Goal: Task Accomplishment & Management: Manage account settings

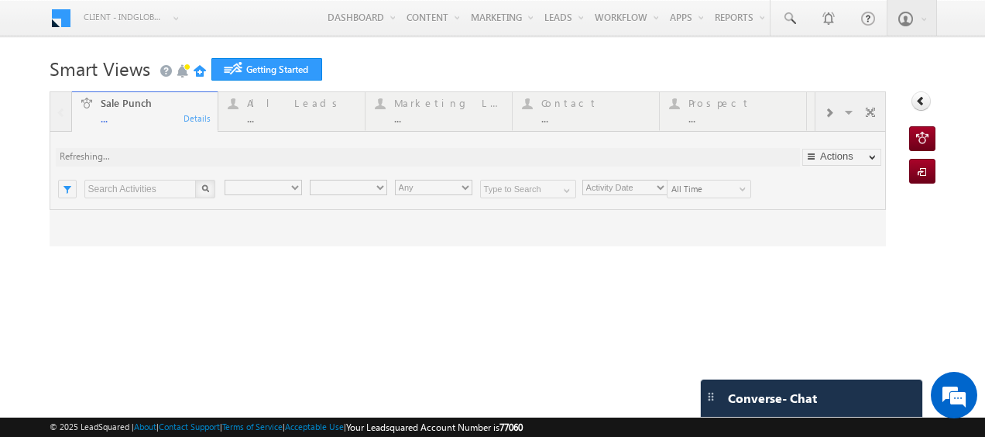
type input "Any Owner"
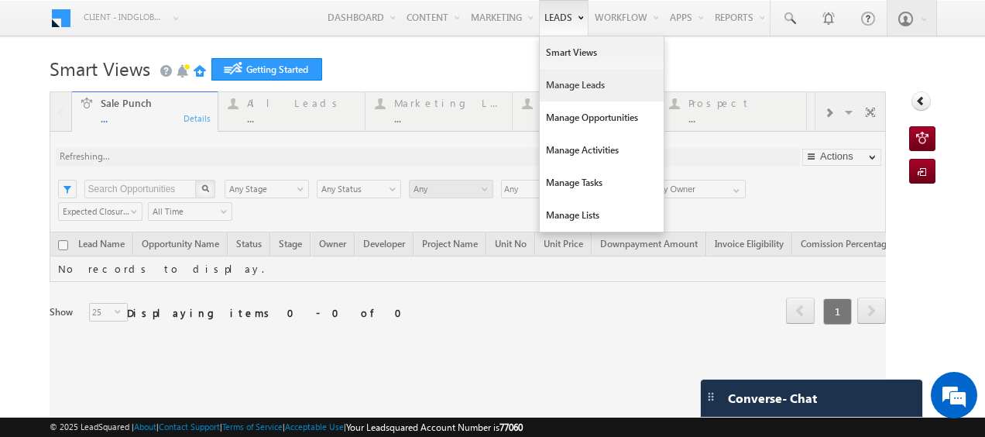
click at [554, 85] on link "Manage Leads" at bounding box center [601, 85] width 124 height 33
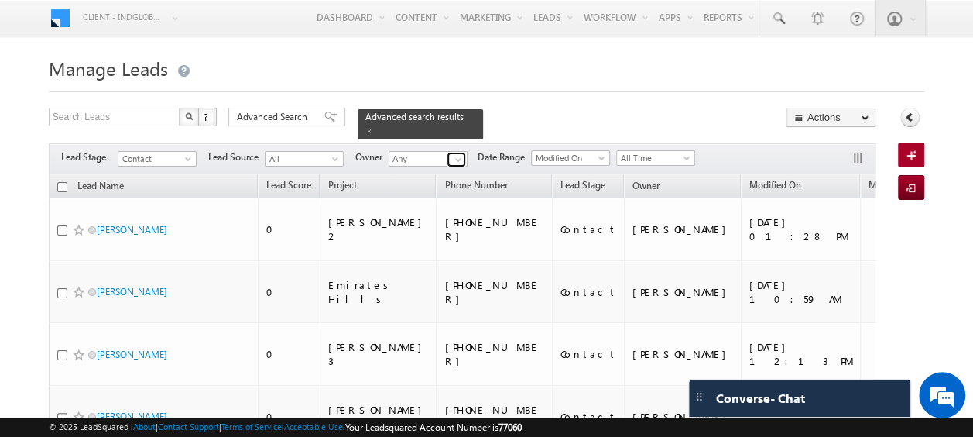
click at [457, 153] on span at bounding box center [458, 159] width 12 height 12
type input "cur"
click at [455, 153] on span at bounding box center [458, 159] width 12 height 12
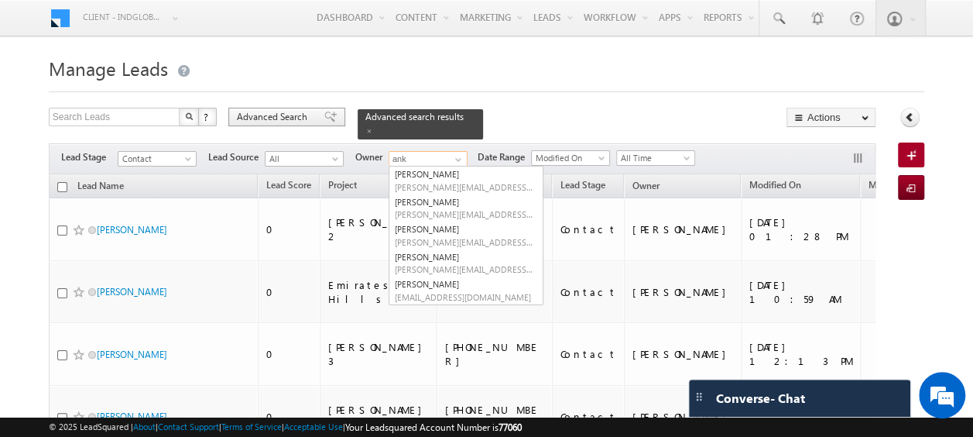
type input "ank"
click at [293, 115] on span "Advanced Search" at bounding box center [274, 117] width 75 height 14
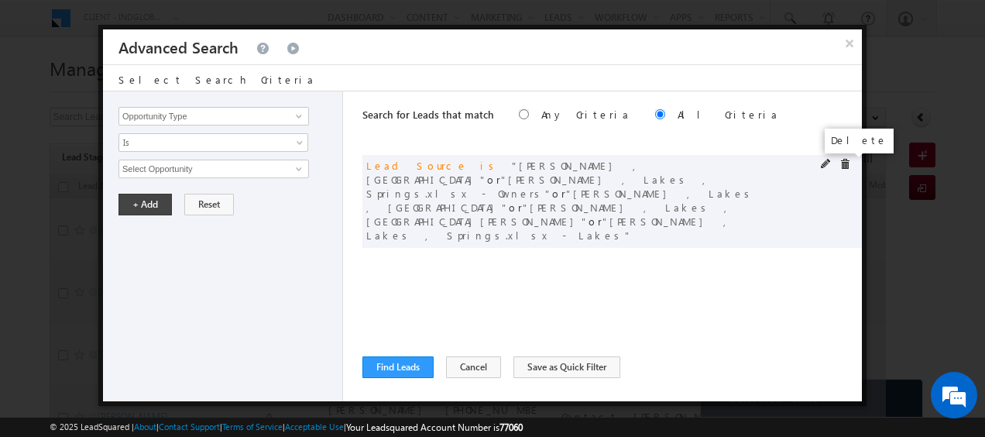
click at [848, 163] on span at bounding box center [844, 164] width 11 height 11
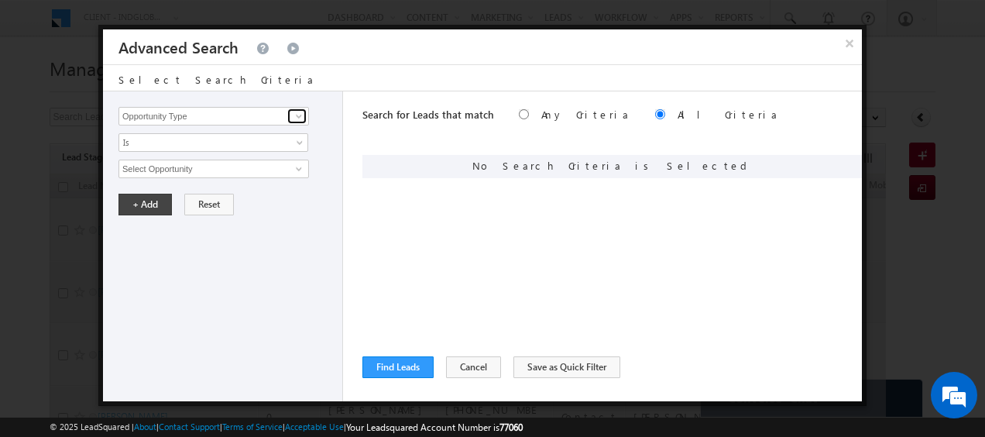
click at [301, 115] on span at bounding box center [299, 116] width 12 height 12
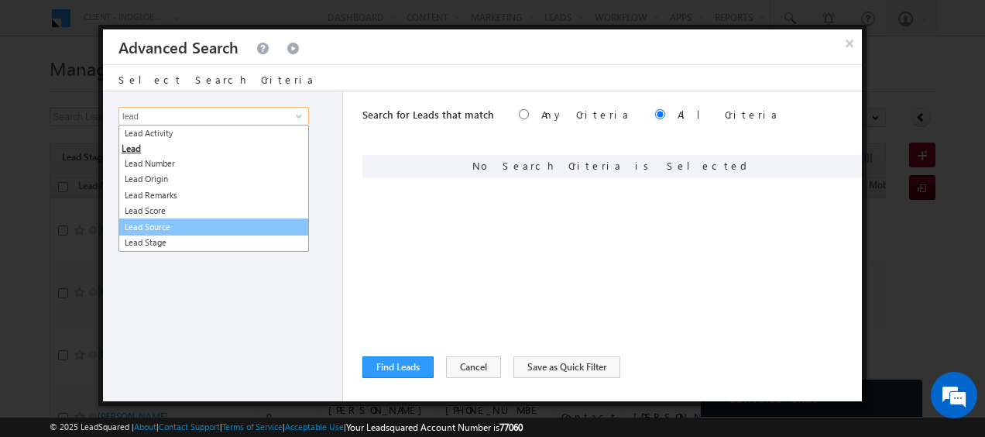
click at [176, 226] on link "Lead Source" at bounding box center [213, 227] width 190 height 18
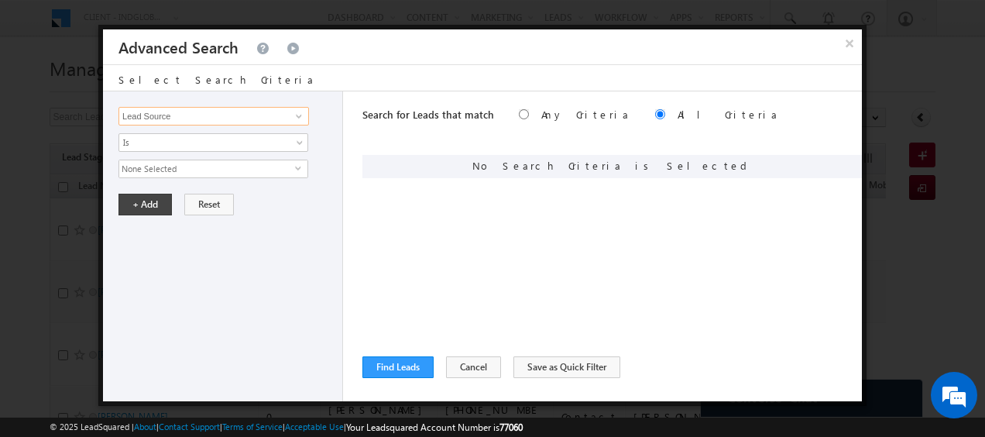
type input "Lead Source"
click at [297, 164] on span "select" at bounding box center [301, 167] width 12 height 7
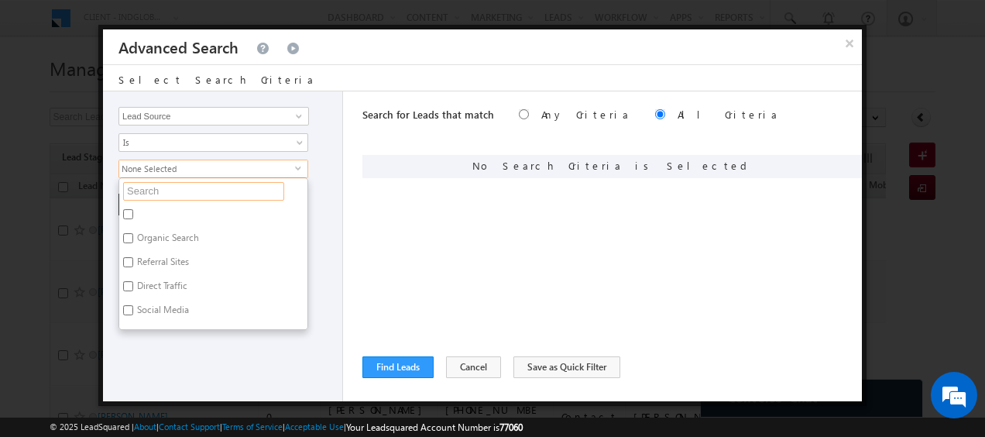
click at [209, 189] on input "text" at bounding box center [203, 191] width 161 height 19
type input "bay"
type input "bayut"
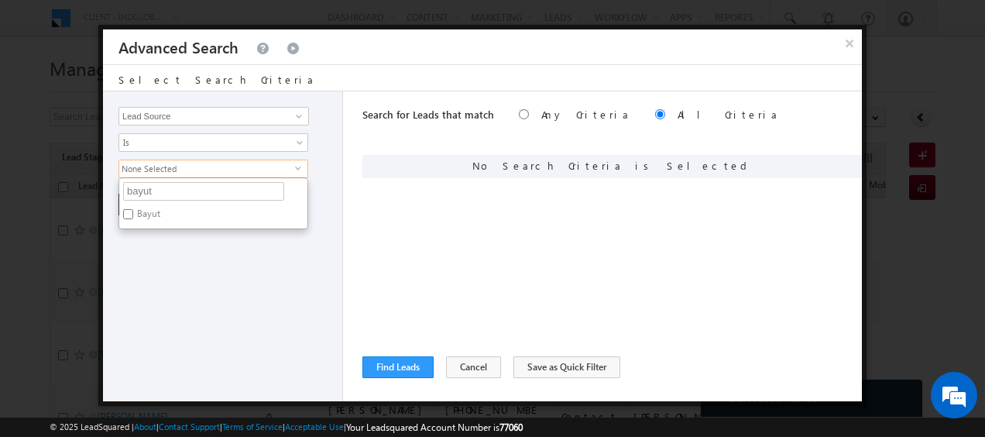
click at [126, 209] on input "Bayut" at bounding box center [128, 214] width 10 height 10
checkbox input "true"
click at [283, 318] on div "Opportunity Type Lead Activity Task Sales Group Prospect Id Address 1 Address 2…" at bounding box center [223, 246] width 240 height 310
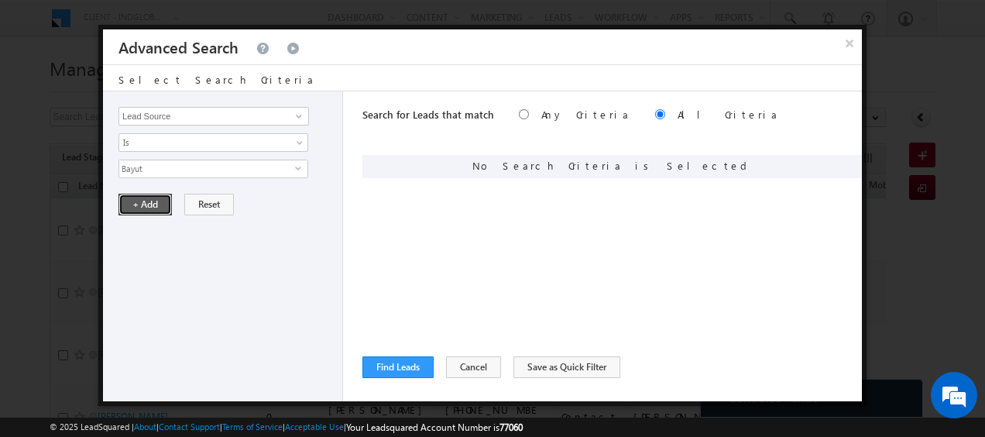
click at [138, 199] on button "+ Add" at bounding box center [144, 205] width 53 height 22
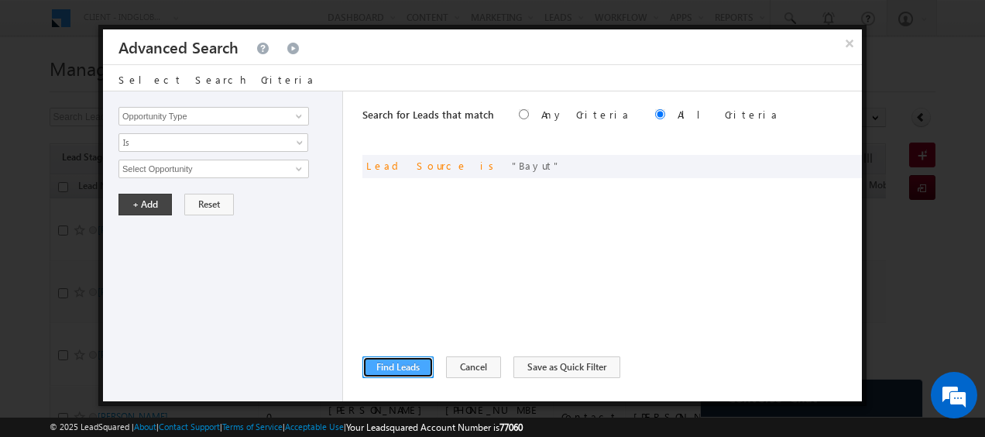
click at [375, 367] on button "Find Leads" at bounding box center [397, 367] width 71 height 22
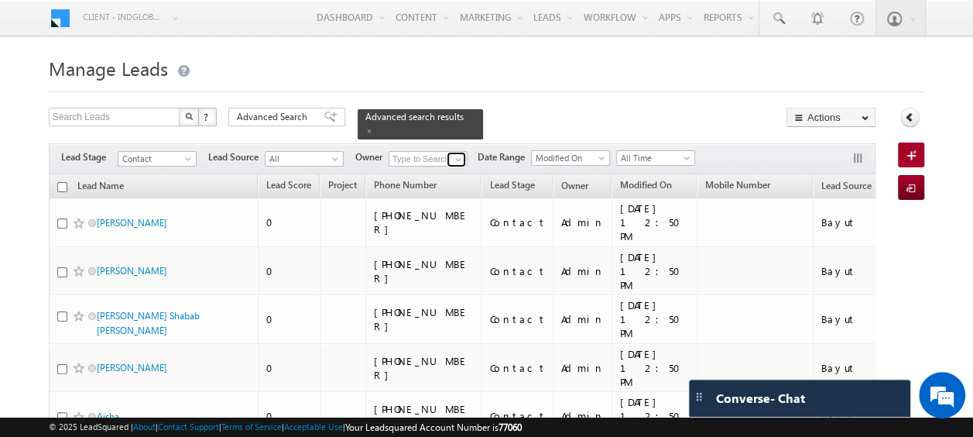
click at [455, 153] on span at bounding box center [458, 159] width 12 height 12
click at [450, 166] on link "Current User" at bounding box center [466, 175] width 155 height 18
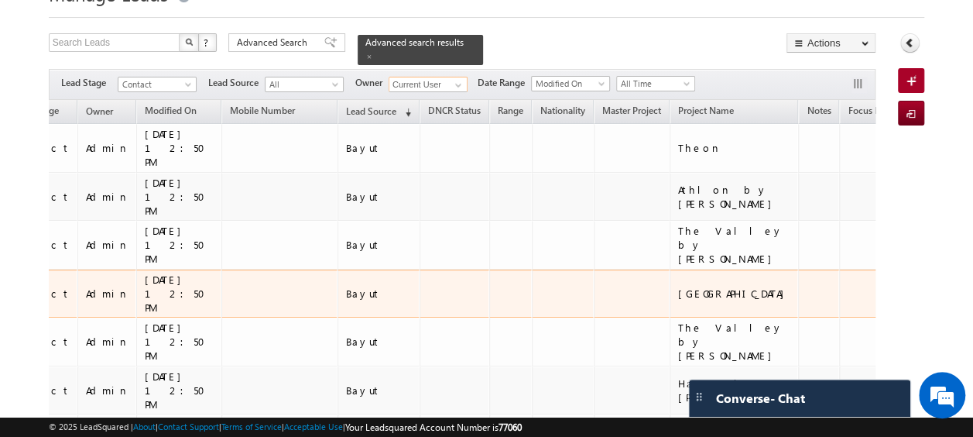
scroll to position [0, 477]
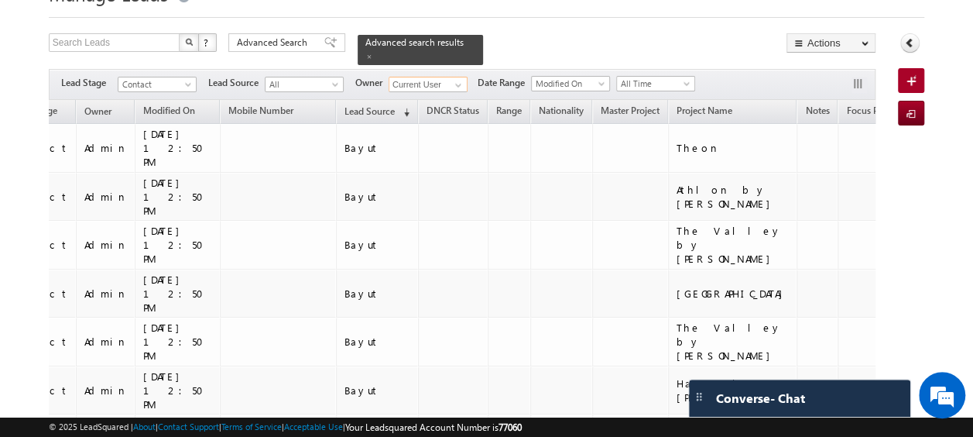
type input "Current User"
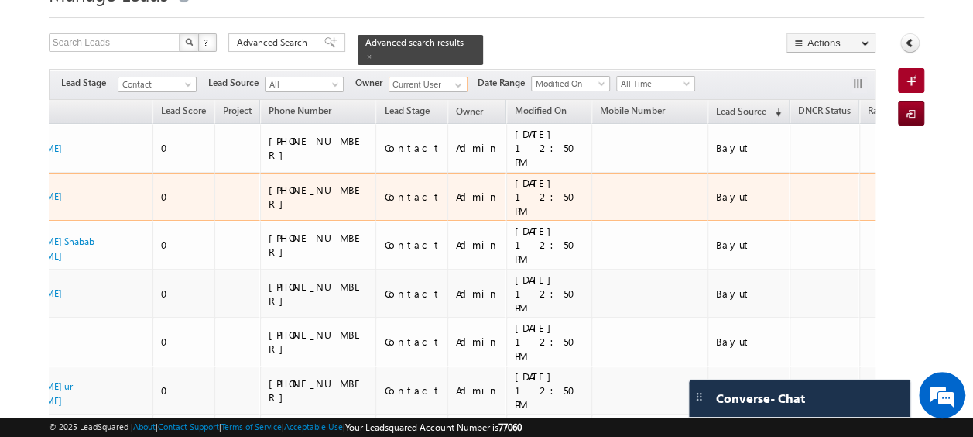
scroll to position [0, 0]
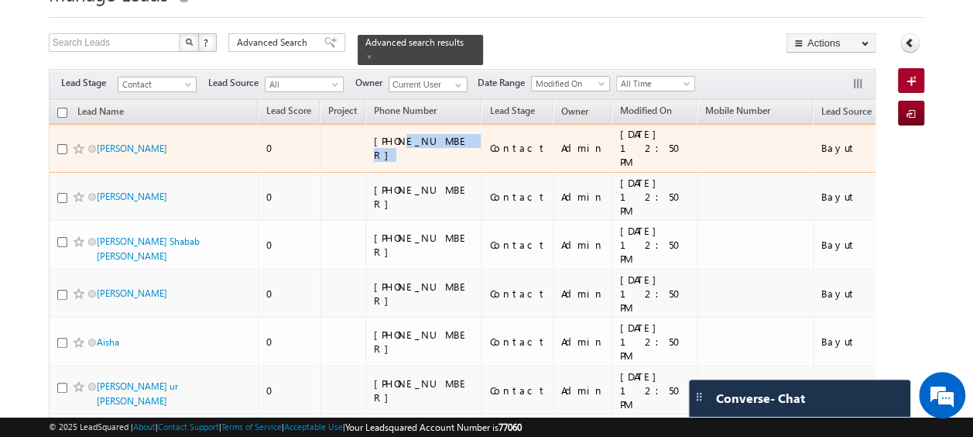
drag, startPoint x: 416, startPoint y: 127, endPoint x: 399, endPoint y: 132, distance: 17.6
click at [399, 134] on div "[PHONE_NUMBER]" at bounding box center [424, 148] width 101 height 28
copy div "527227710"
click at [63, 144] on input "checkbox" at bounding box center [62, 149] width 10 height 10
checkbox input "true"
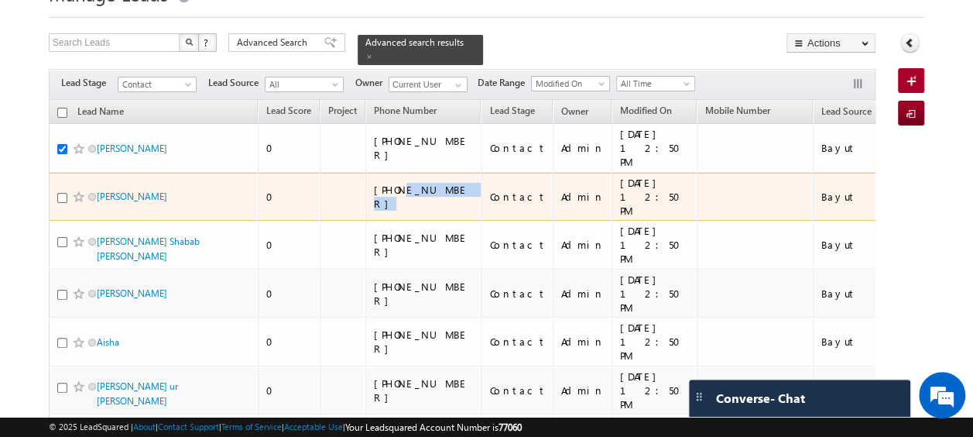
drag, startPoint x: 460, startPoint y: 166, endPoint x: 402, endPoint y: 166, distance: 57.3
click at [402, 183] on div "[PHONE_NUMBER]" at bounding box center [424, 197] width 101 height 28
copy div "585403122"
click at [60, 193] on input "checkbox" at bounding box center [62, 198] width 10 height 10
checkbox input "true"
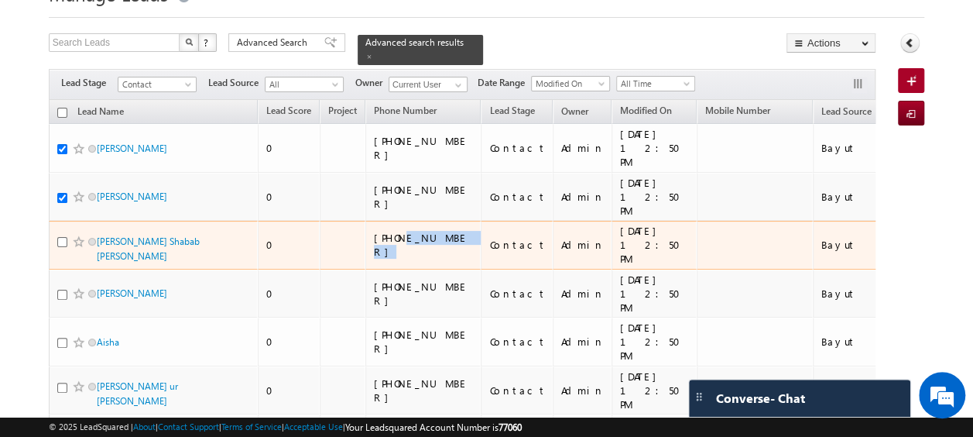
drag, startPoint x: 457, startPoint y: 200, endPoint x: 399, endPoint y: 200, distance: 57.3
click at [399, 231] on div "[PHONE_NUMBER]" at bounding box center [424, 245] width 101 height 28
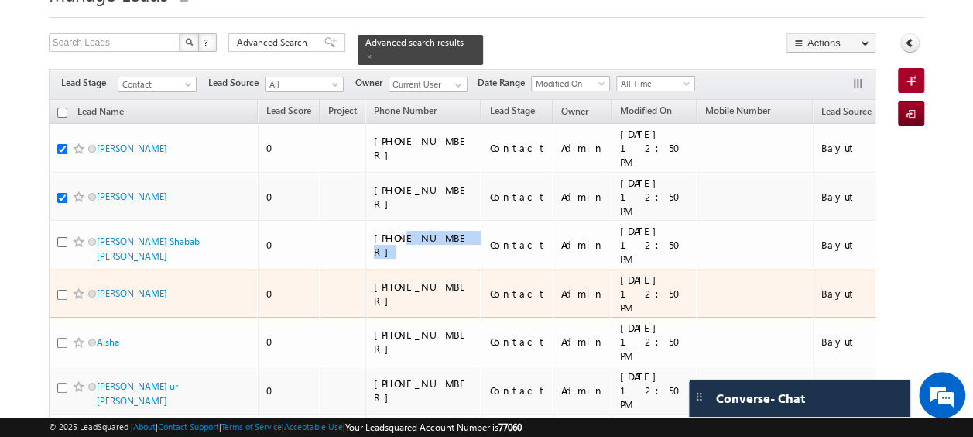
copy div "585729313"
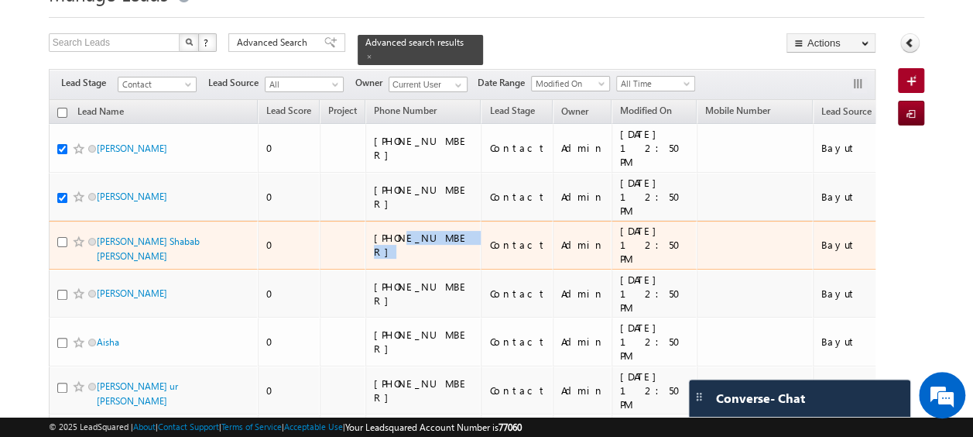
click at [61, 237] on input "checkbox" at bounding box center [62, 242] width 10 height 10
checkbox input "true"
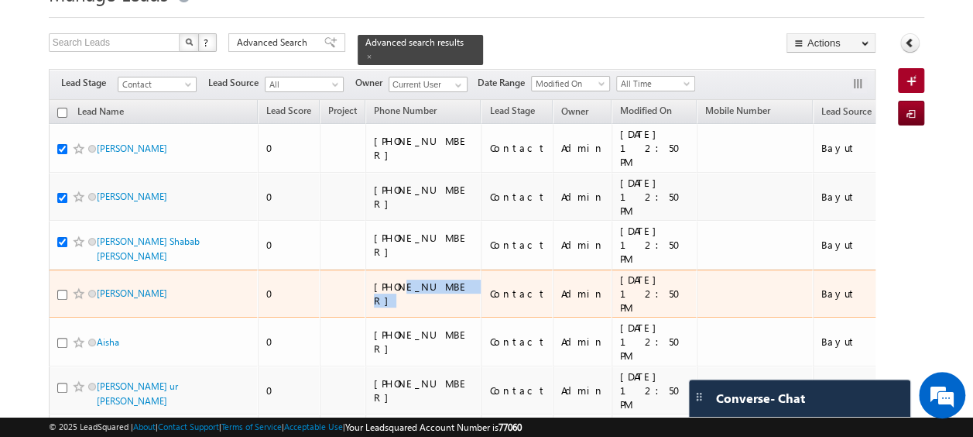
drag, startPoint x: 452, startPoint y: 235, endPoint x: 401, endPoint y: 235, distance: 51.1
click at [401, 279] on div "[PHONE_NUMBER]" at bounding box center [424, 293] width 101 height 28
copy div "507207166"
click at [62, 289] on input "checkbox" at bounding box center [62, 294] width 10 height 10
checkbox input "true"
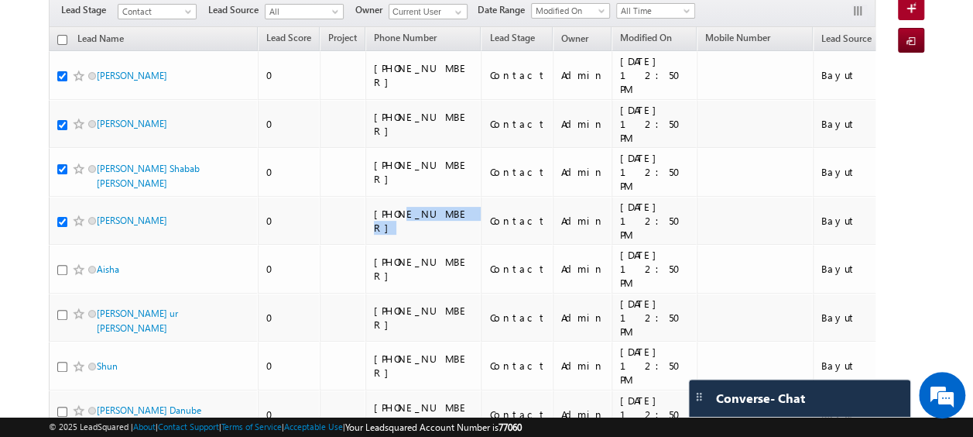
scroll to position [146, 0]
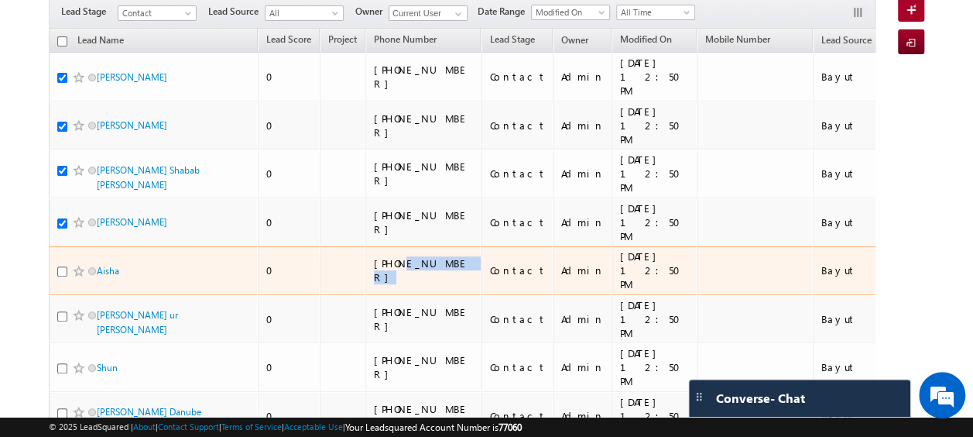
drag, startPoint x: 451, startPoint y: 198, endPoint x: 402, endPoint y: 197, distance: 49.5
click at [402, 256] on div "[PHONE_NUMBER]" at bounding box center [424, 270] width 101 height 28
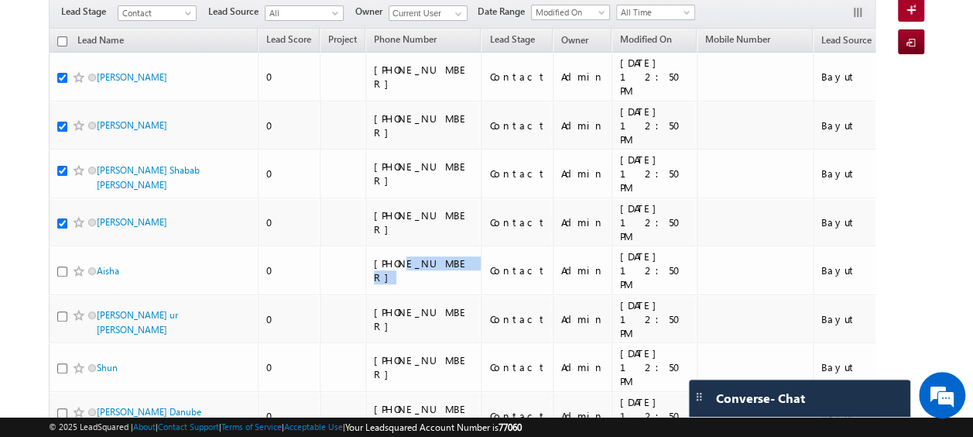
copy div "562710279"
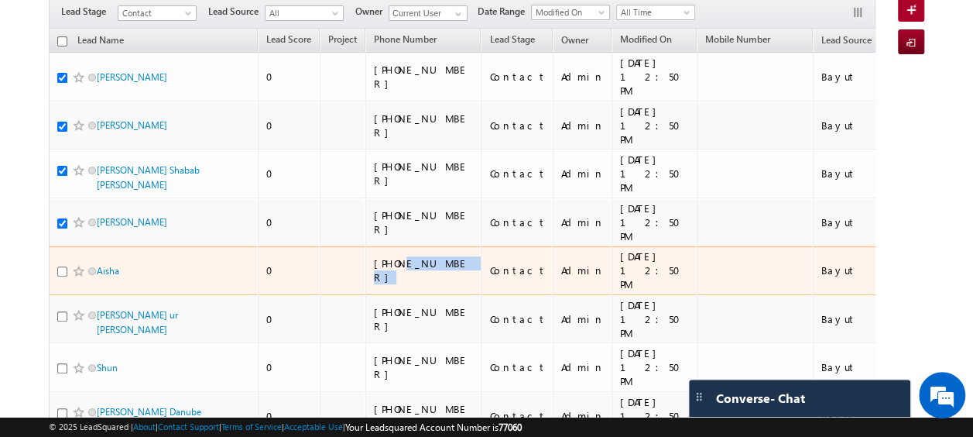
click at [62, 266] on input "checkbox" at bounding box center [62, 271] width 10 height 10
checkbox input "true"
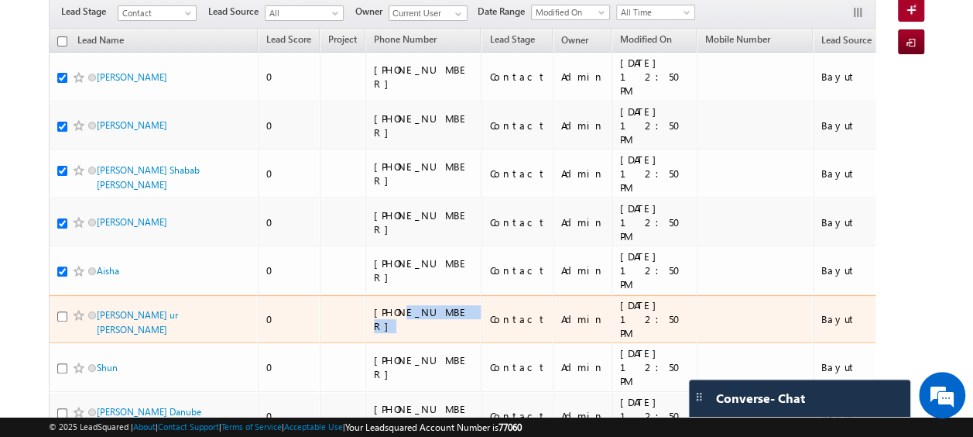
drag, startPoint x: 454, startPoint y: 234, endPoint x: 399, endPoint y: 234, distance: 54.2
click at [399, 305] on div "[PHONE_NUMBER]" at bounding box center [424, 319] width 101 height 28
copy div "585948358"
click at [60, 311] on input "checkbox" at bounding box center [62, 316] width 10 height 10
checkbox input "true"
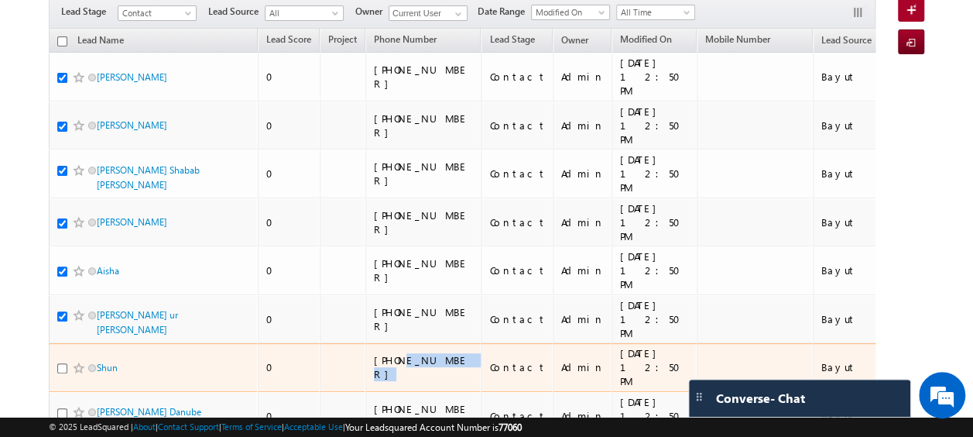
drag, startPoint x: 455, startPoint y: 265, endPoint x: 402, endPoint y: 269, distance: 52.8
click at [402, 353] on div "[PHONE_NUMBER]" at bounding box center [424, 367] width 101 height 28
copy div "555676437"
click at [62, 363] on input "checkbox" at bounding box center [62, 368] width 10 height 10
checkbox input "true"
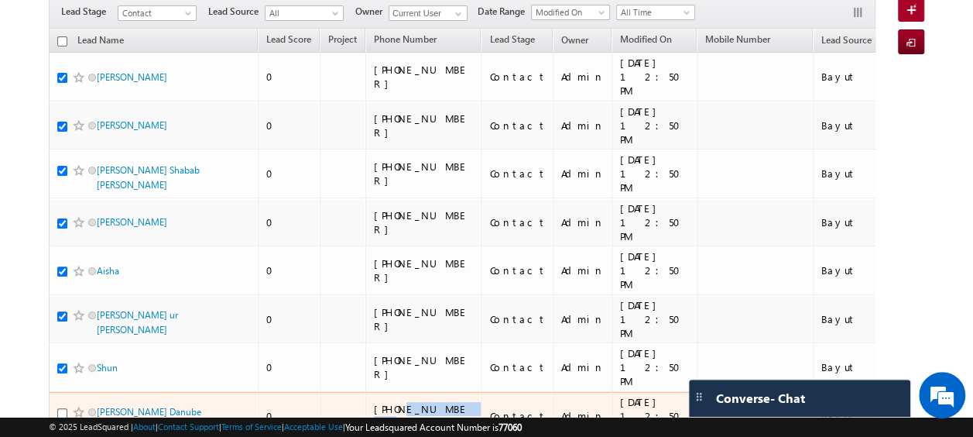
drag, startPoint x: 454, startPoint y: 308, endPoint x: 407, endPoint y: 308, distance: 46.4
click at [404, 402] on div "[PHONE_NUMBER]" at bounding box center [424, 416] width 101 height 28
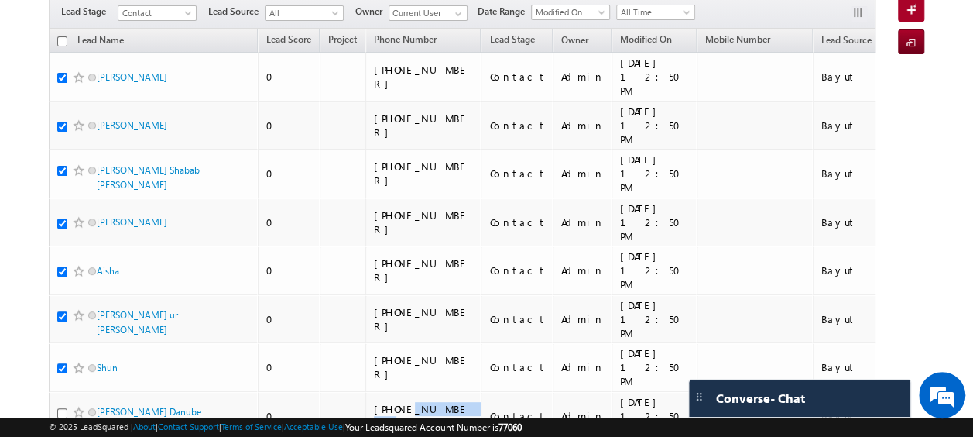
copy div "44933579"
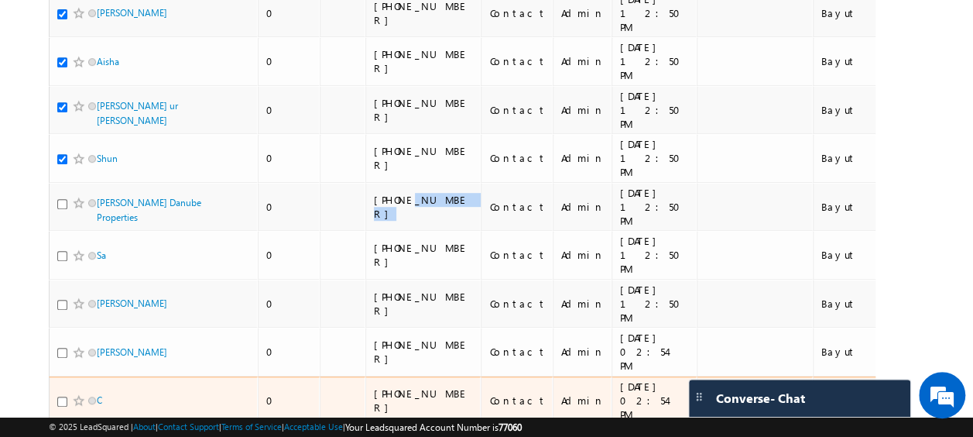
scroll to position [354, 0]
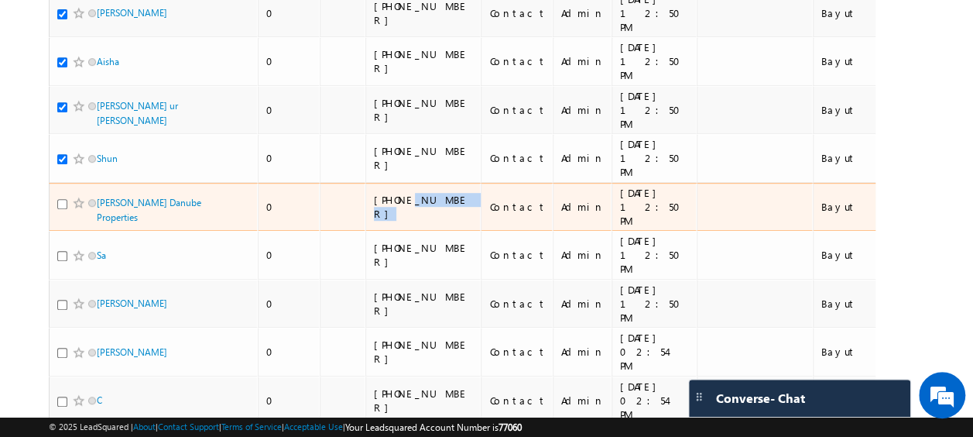
click at [60, 199] on input "checkbox" at bounding box center [62, 204] width 10 height 10
checkbox input "true"
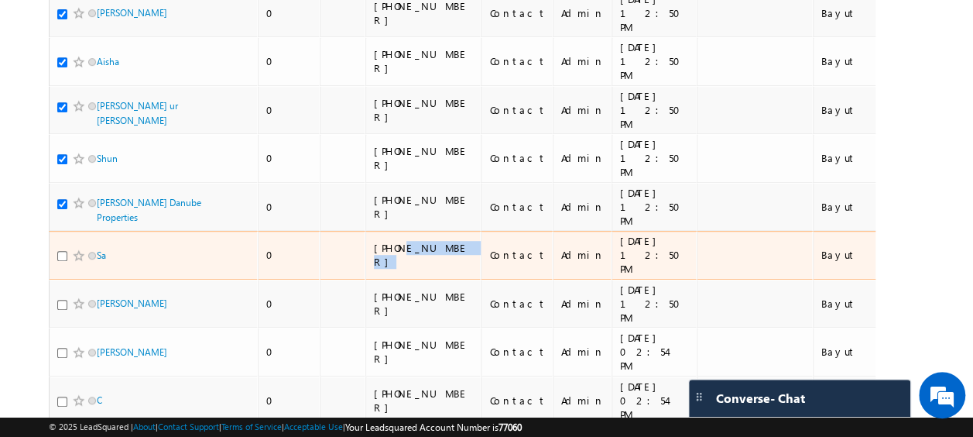
drag, startPoint x: 450, startPoint y: 142, endPoint x: 401, endPoint y: 139, distance: 49.6
click at [401, 241] on div "[PHONE_NUMBER]" at bounding box center [424, 255] width 101 height 28
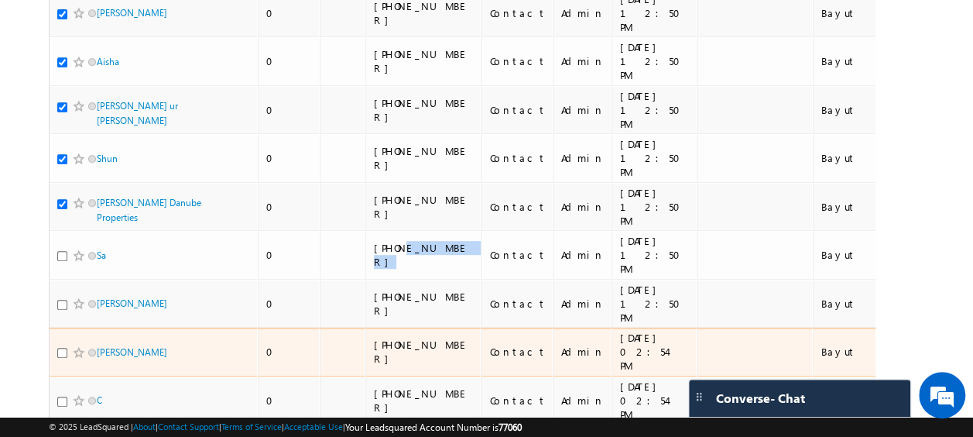
copy div "507306914"
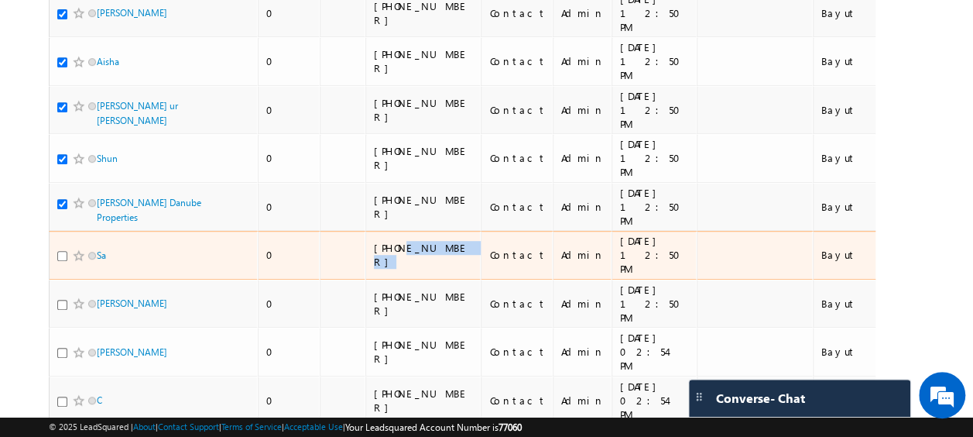
click at [60, 251] on input "checkbox" at bounding box center [62, 256] width 10 height 10
checkbox input "true"
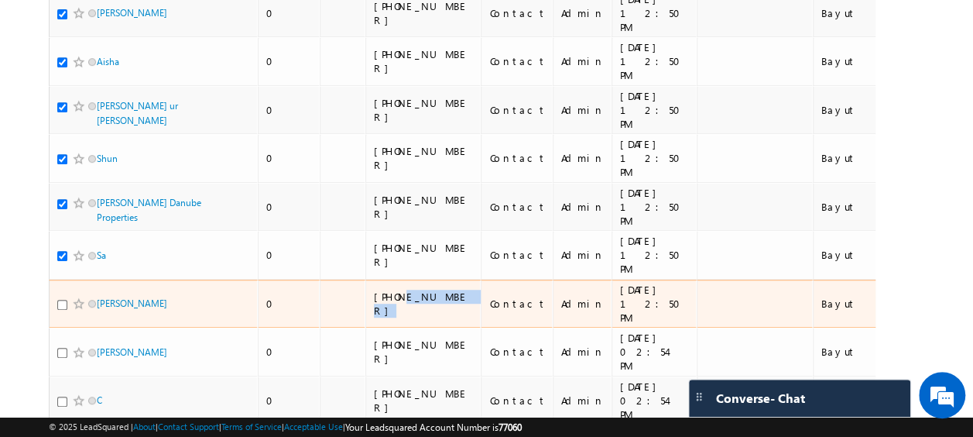
drag, startPoint x: 454, startPoint y: 183, endPoint x: 401, endPoint y: 179, distance: 53.5
click at [401, 289] on div "[PHONE_NUMBER]" at bounding box center [424, 303] width 101 height 28
copy div "521286025"
click at [60, 300] on input "checkbox" at bounding box center [62, 305] width 10 height 10
checkbox input "true"
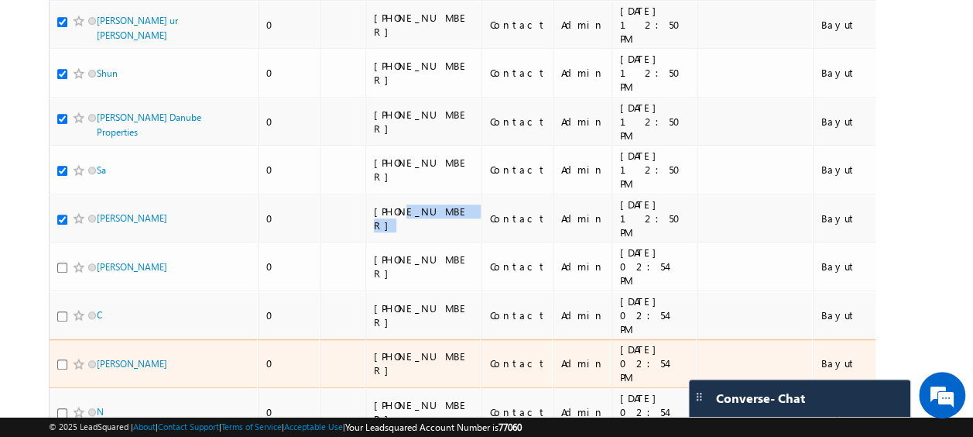
scroll to position [441, 0]
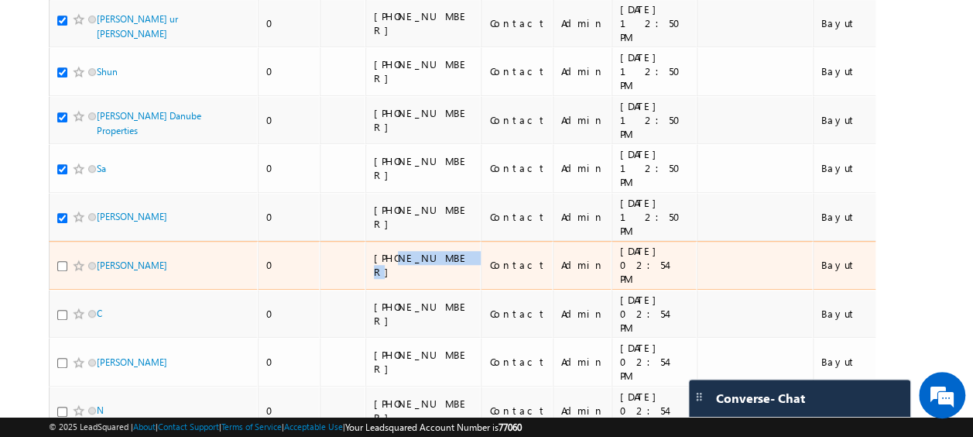
drag, startPoint x: 448, startPoint y: 132, endPoint x: 397, endPoint y: 128, distance: 51.2
click at [397, 251] on div "[PHONE_NUMBER]" at bounding box center [424, 265] width 101 height 28
click at [61, 261] on input "checkbox" at bounding box center [62, 266] width 10 height 10
checkbox input "true"
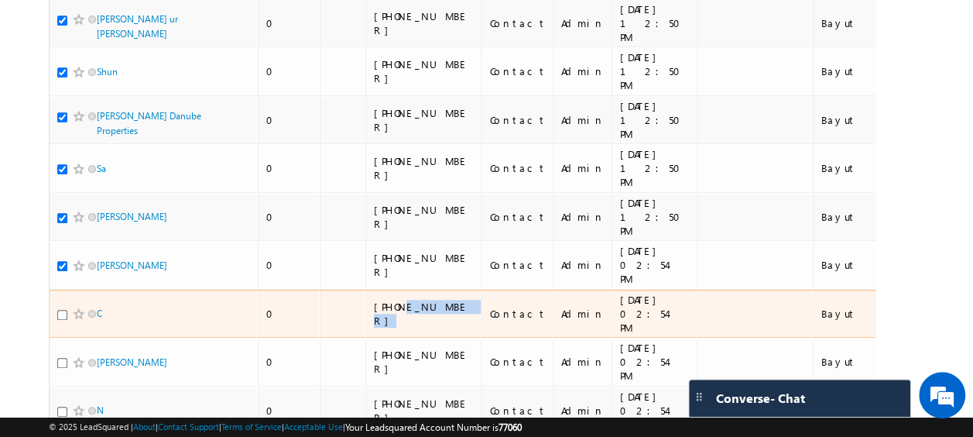
drag, startPoint x: 449, startPoint y: 167, endPoint x: 402, endPoint y: 167, distance: 46.4
click at [402, 300] on div "[PHONE_NUMBER]" at bounding box center [424, 314] width 101 height 28
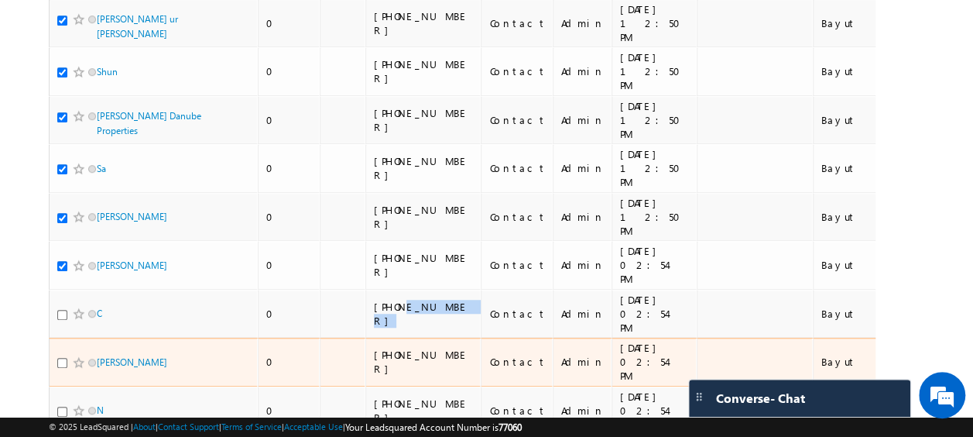
scroll to position [440, 0]
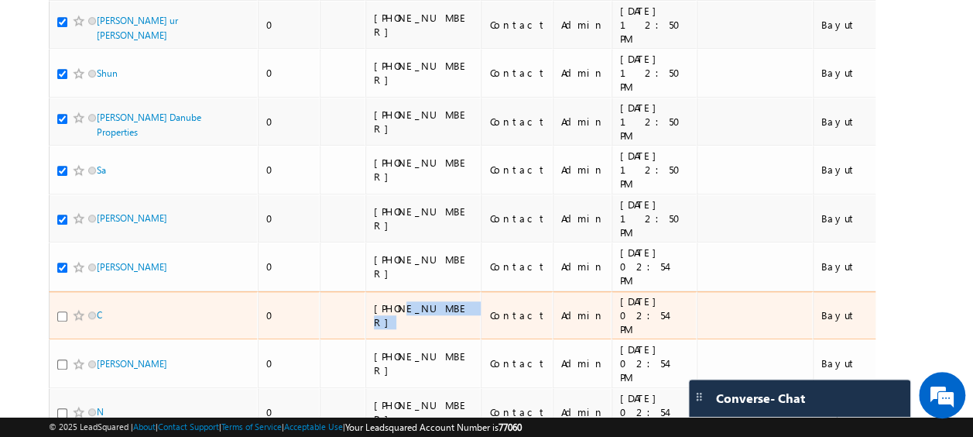
click at [63, 311] on input "checkbox" at bounding box center [62, 316] width 10 height 10
checkbox input "true"
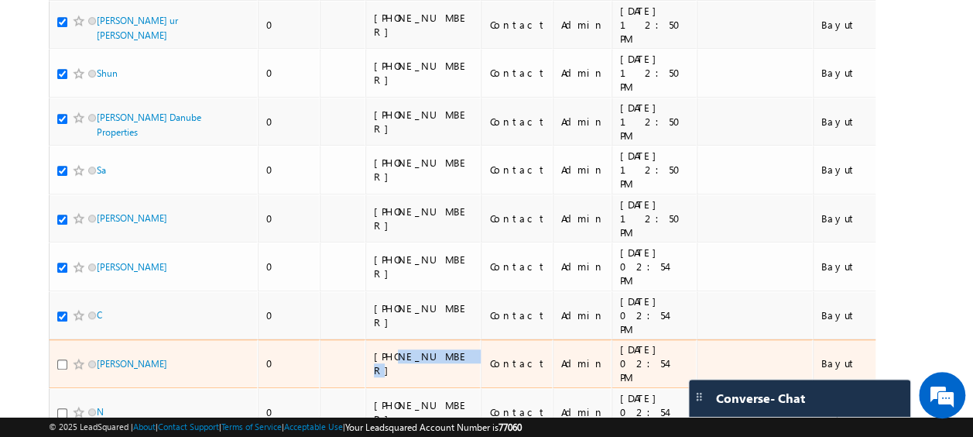
drag, startPoint x: 448, startPoint y: 201, endPoint x: 395, endPoint y: 204, distance: 53.5
click at [395, 349] on div "[PHONE_NUMBER]" at bounding box center [424, 363] width 101 height 28
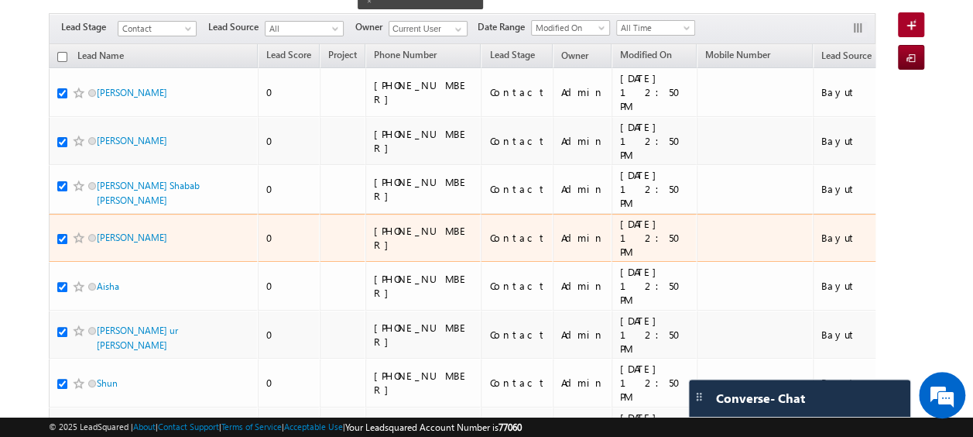
scroll to position [0, 0]
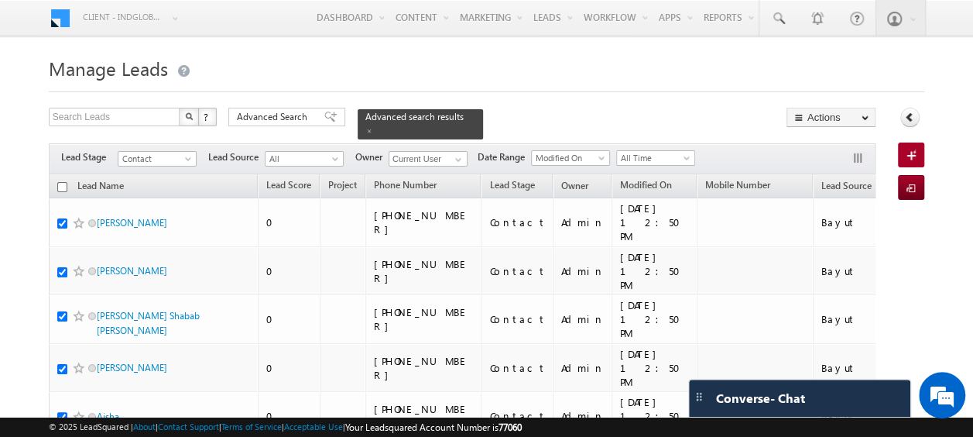
click at [64, 182] on input "checkbox" at bounding box center [62, 187] width 10 height 10
checkbox input "true"
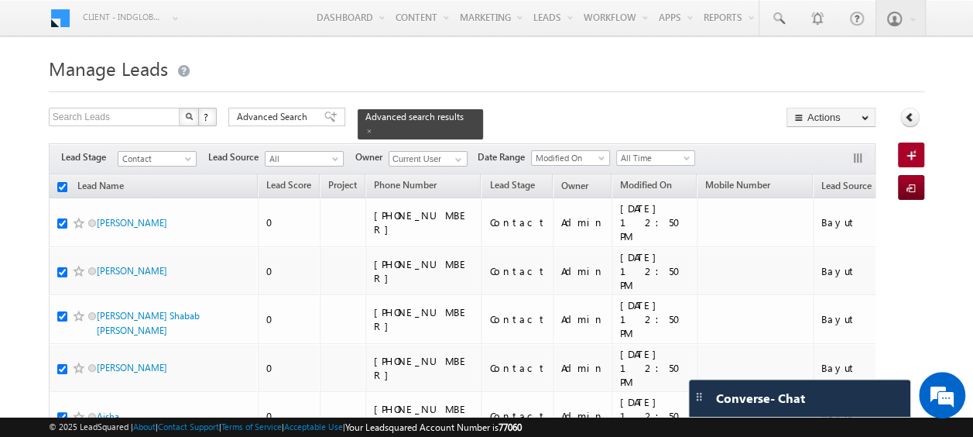
checkbox input "true"
click at [64, 182] on input "checkbox" at bounding box center [62, 187] width 10 height 10
checkbox input "false"
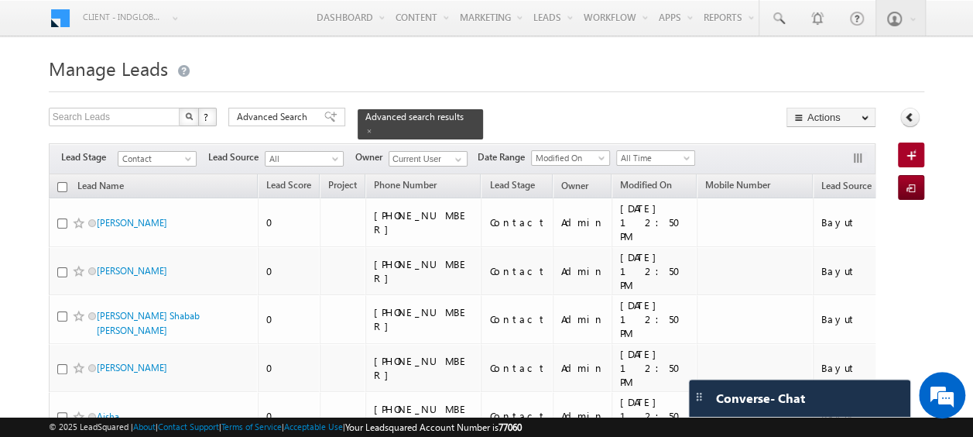
checkbox input "false"
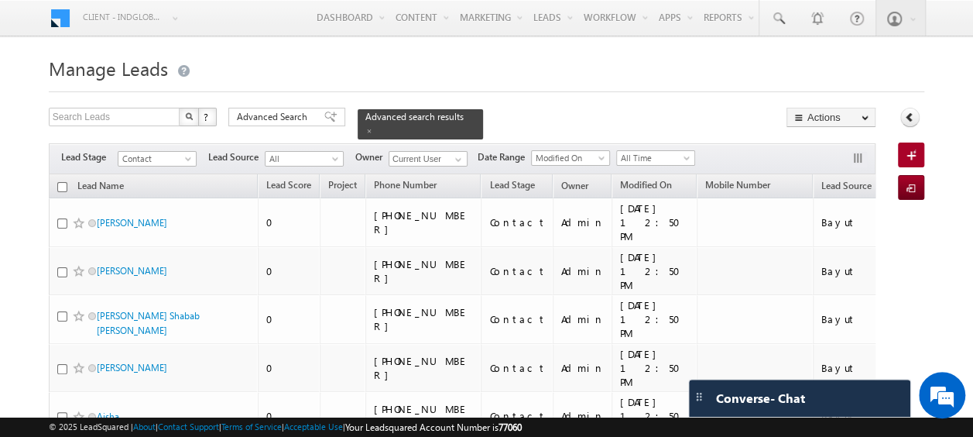
checkbox input "false"
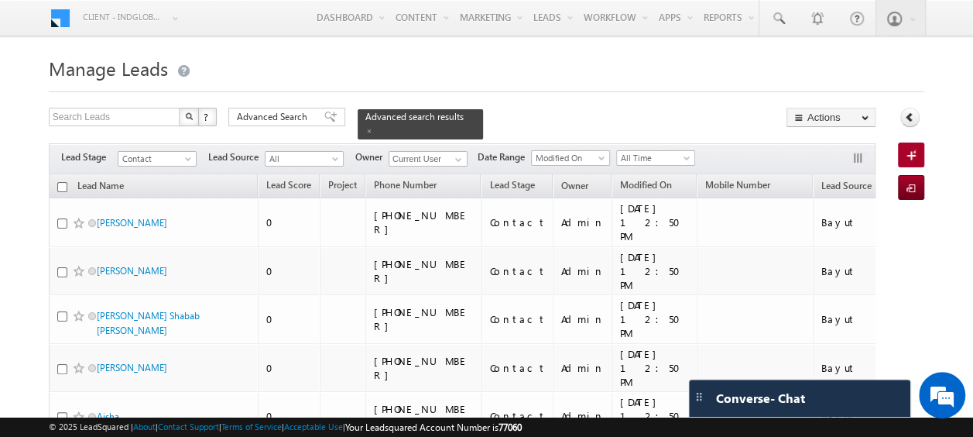
checkbox input "false"
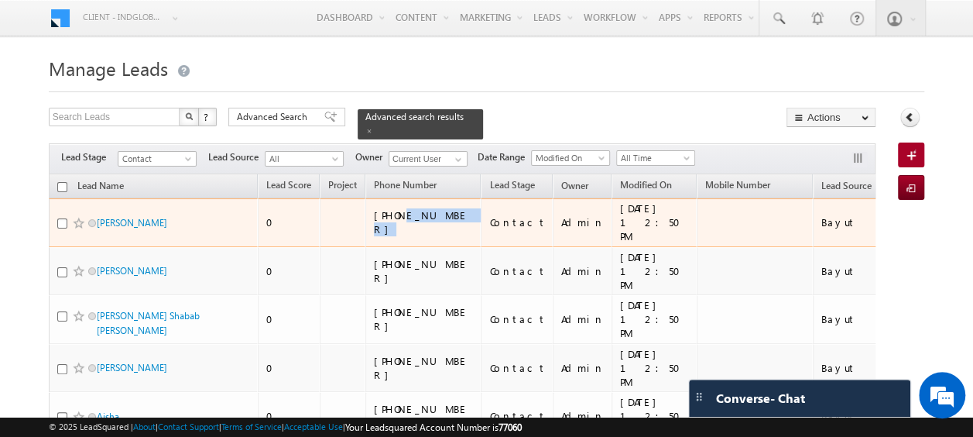
drag, startPoint x: 457, startPoint y: 203, endPoint x: 402, endPoint y: 207, distance: 55.1
click at [402, 208] on div "[PHONE_NUMBER]" at bounding box center [424, 222] width 101 height 28
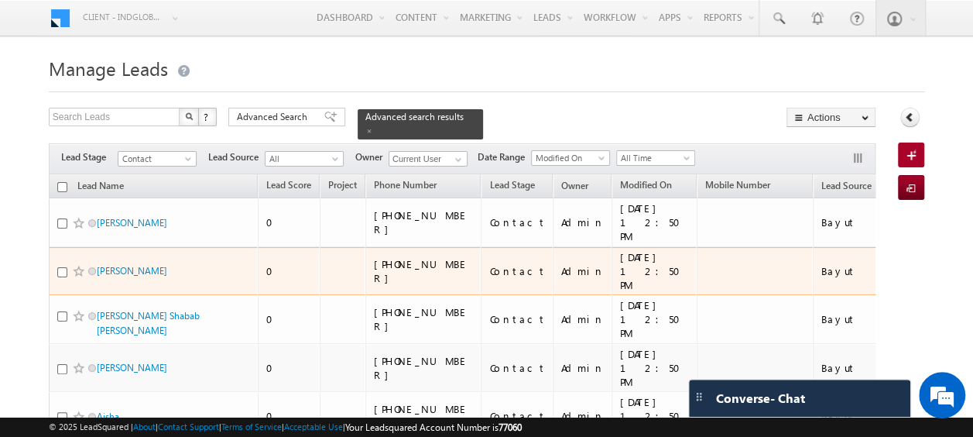
scroll to position [458, 0]
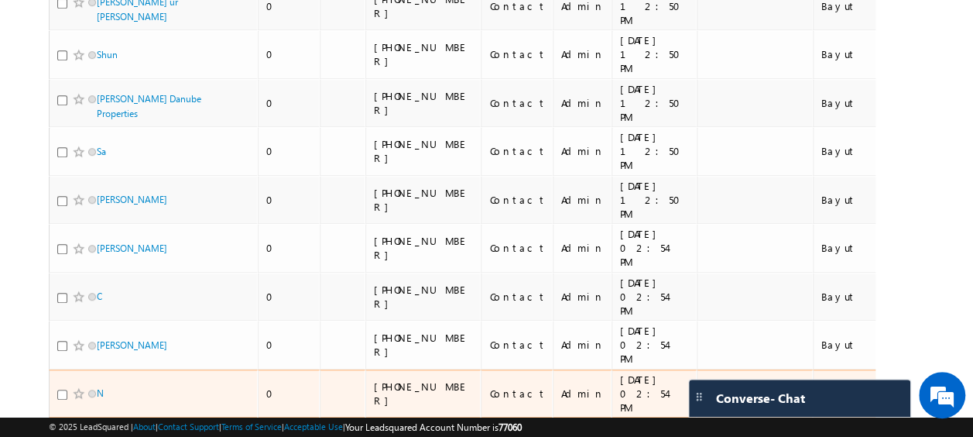
click at [63, 389] on input "checkbox" at bounding box center [62, 394] width 10 height 10
checkbox input "true"
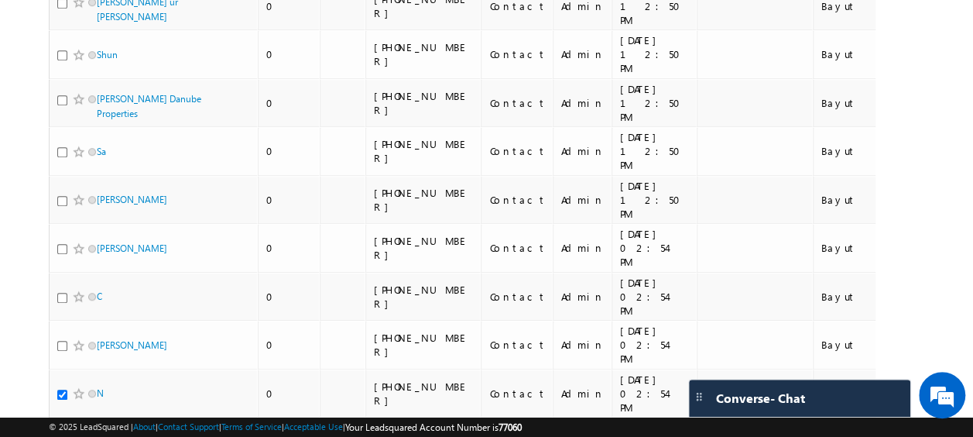
checkbox input "true"
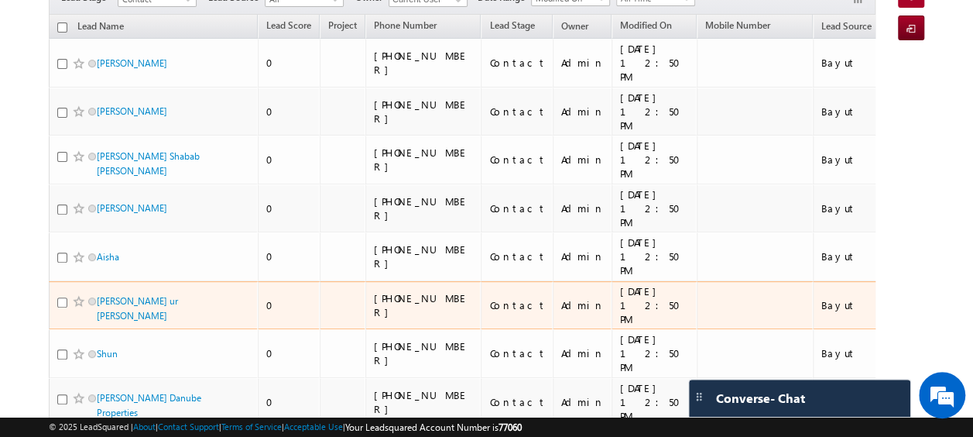
click at [63, 297] on input "checkbox" at bounding box center [62, 302] width 10 height 10
checkbox input "true"
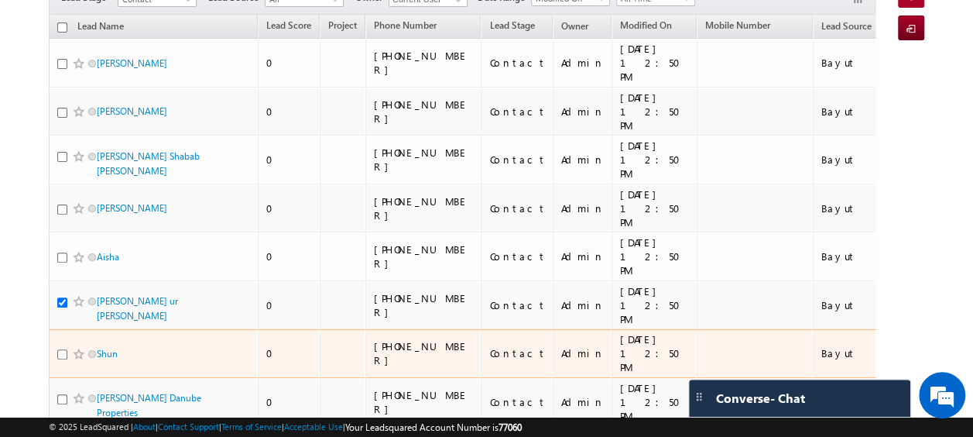
click at [57, 349] on input "checkbox" at bounding box center [62, 354] width 10 height 10
checkbox input "true"
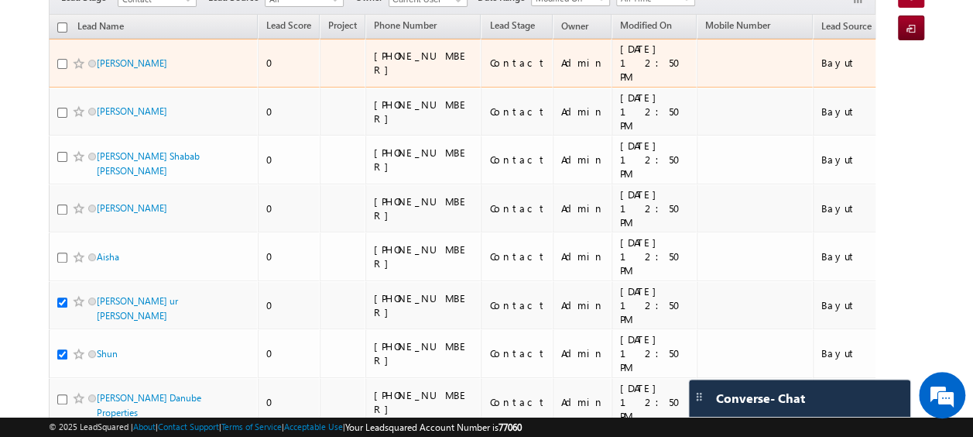
click at [60, 59] on input "checkbox" at bounding box center [62, 64] width 10 height 10
checkbox input "true"
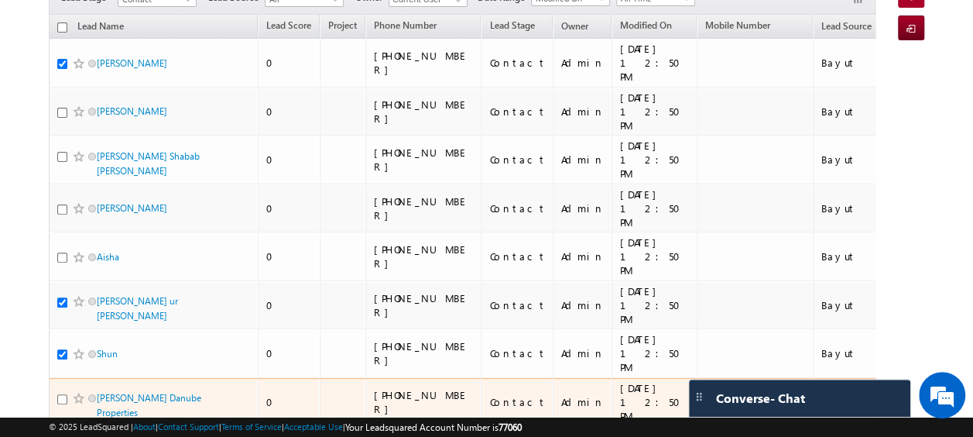
click at [60, 394] on input "checkbox" at bounding box center [62, 399] width 10 height 10
checkbox input "true"
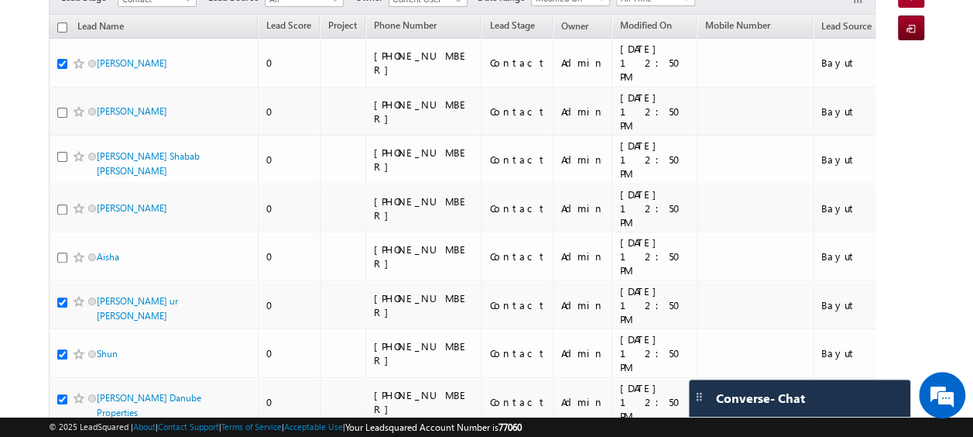
checkbox input "true"
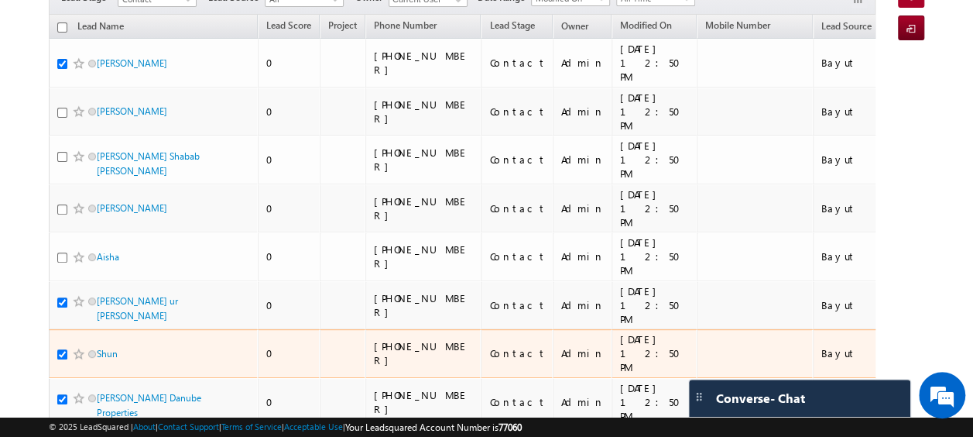
scroll to position [389, 0]
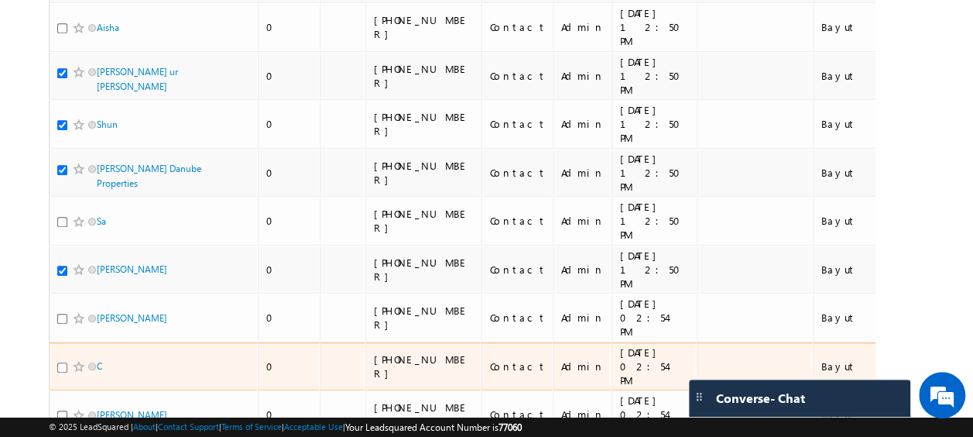
click at [60, 362] on input "checkbox" at bounding box center [62, 367] width 10 height 10
checkbox input "true"
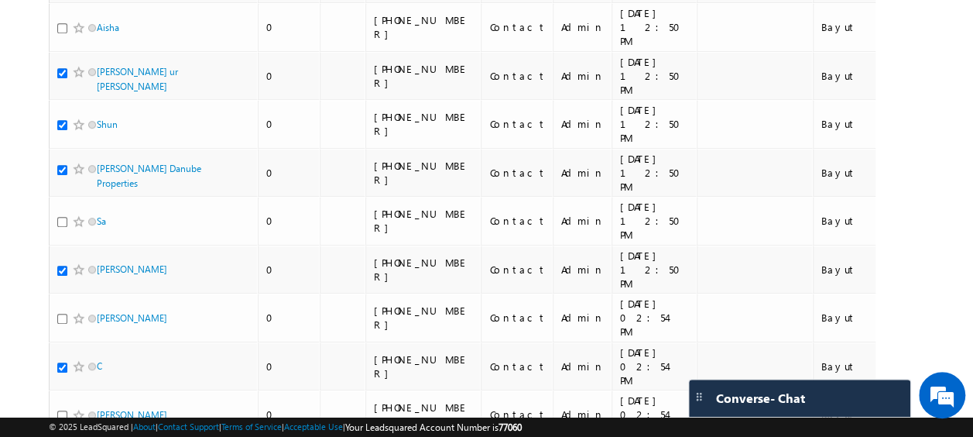
checkbox input "true"
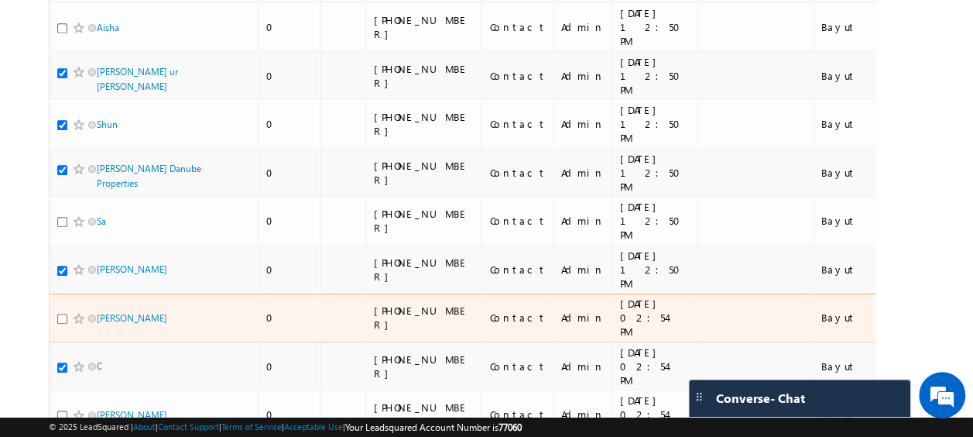
click at [59, 313] on input "checkbox" at bounding box center [62, 318] width 10 height 10
checkbox input "true"
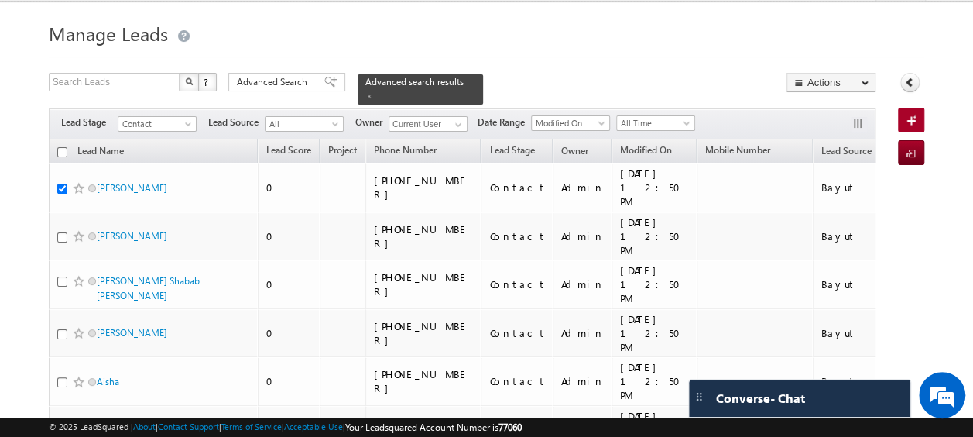
scroll to position [34, 0]
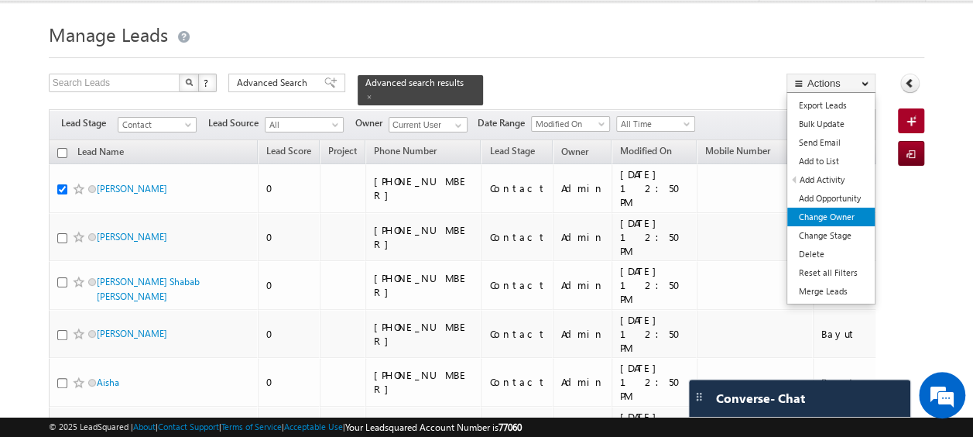
click at [832, 217] on link "Change Owner" at bounding box center [830, 216] width 87 height 19
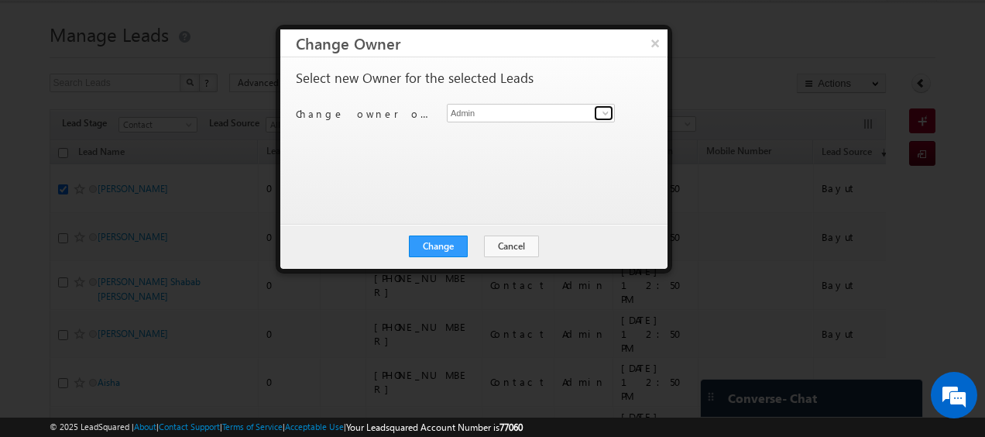
click at [596, 115] on link at bounding box center [603, 112] width 19 height 15
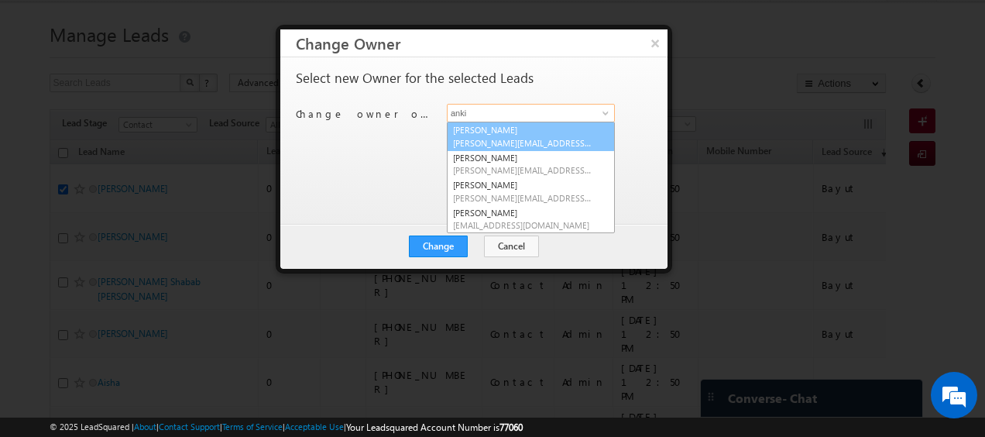
click at [502, 142] on span "[PERSON_NAME][EMAIL_ADDRESS][PERSON_NAME][DOMAIN_NAME]" at bounding box center [522, 143] width 139 height 12
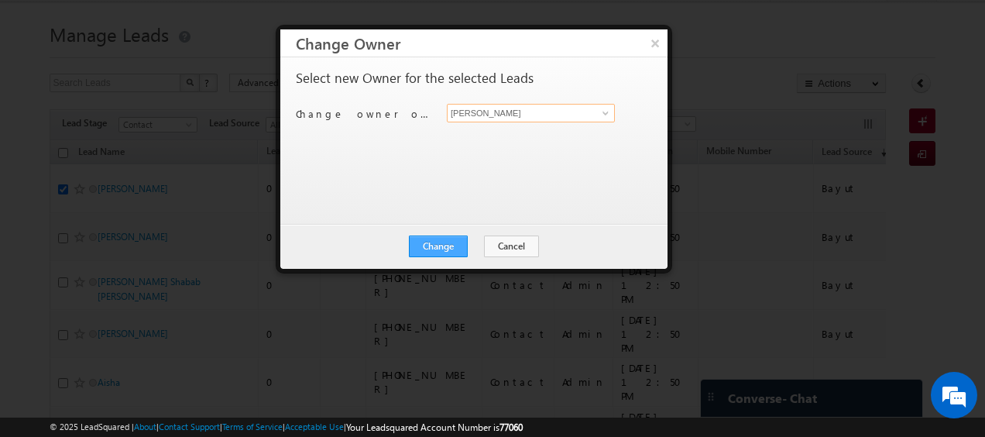
type input "[PERSON_NAME]"
click at [441, 248] on button "Change" at bounding box center [438, 246] width 59 height 22
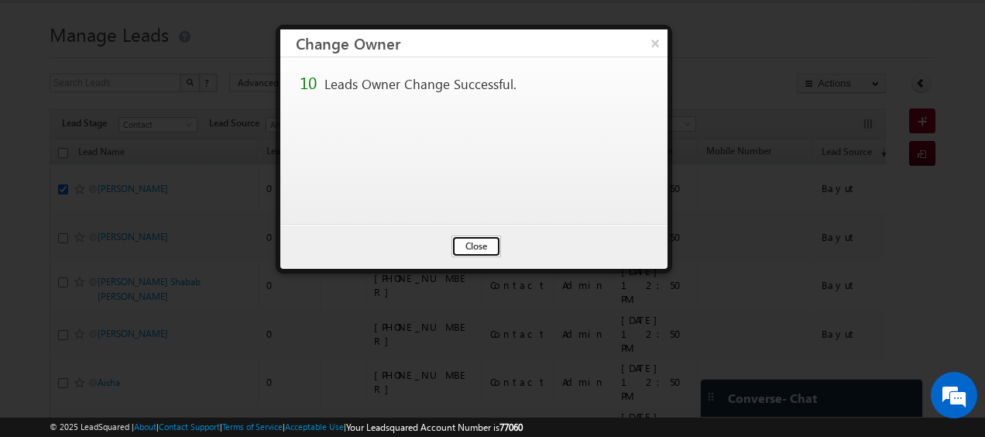
click at [471, 246] on button "Close" at bounding box center [476, 246] width 50 height 22
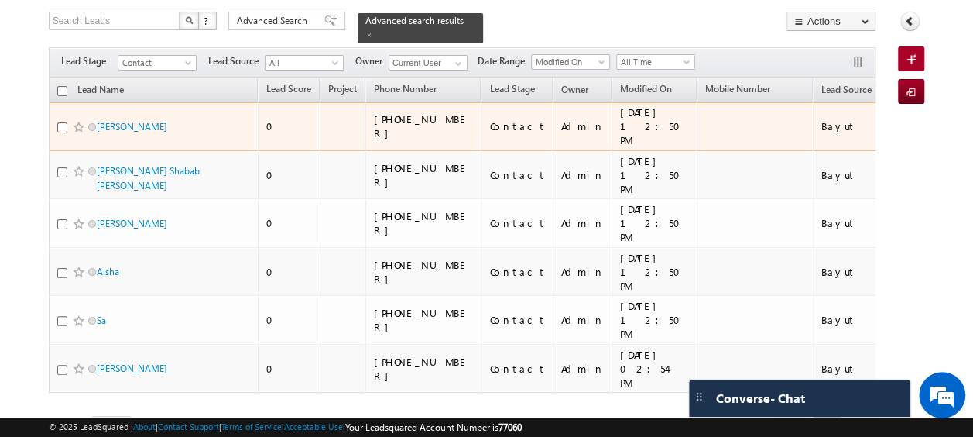
scroll to position [0, 0]
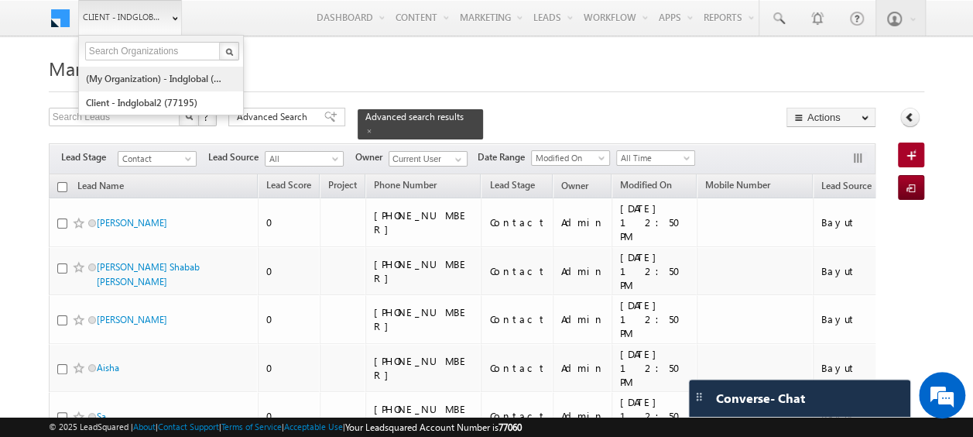
click at [144, 74] on link "(My Organization) - indglobal (48060)" at bounding box center [156, 79] width 142 height 24
